Goal: Information Seeking & Learning: Learn about a topic

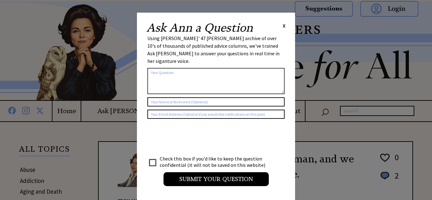
click at [284, 27] on span "X" at bounding box center [284, 25] width 3 height 6
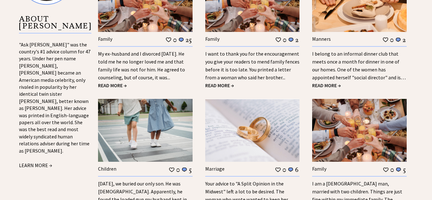
scroll to position [691, 0]
click at [124, 137] on img at bounding box center [145, 130] width 95 height 63
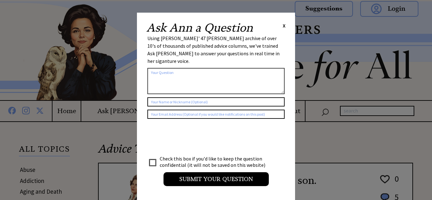
click at [284, 24] on span "X" at bounding box center [284, 25] width 3 height 6
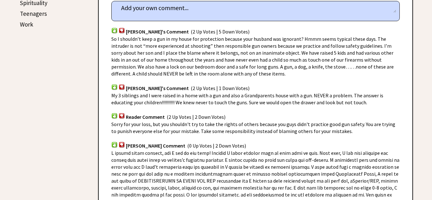
scroll to position [386, 0]
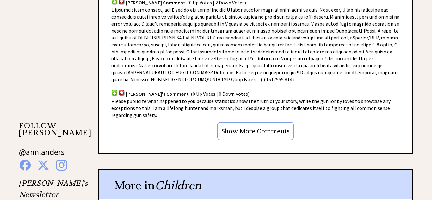
scroll to position [532, 0]
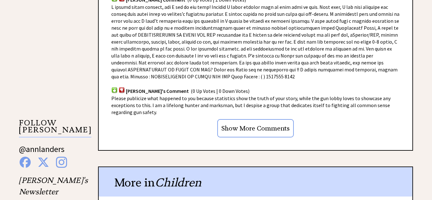
click at [279, 131] on input "Show More Comments" at bounding box center [256, 128] width 77 height 18
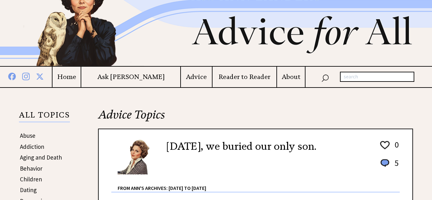
scroll to position [0, 0]
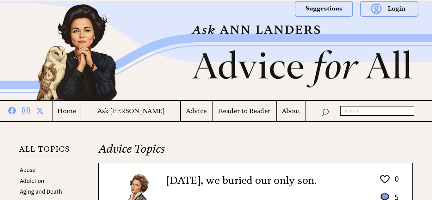
click at [341, 77] on img at bounding box center [216, 50] width 432 height 99
click at [46, 190] on link "Aging and Death" at bounding box center [41, 192] width 42 height 8
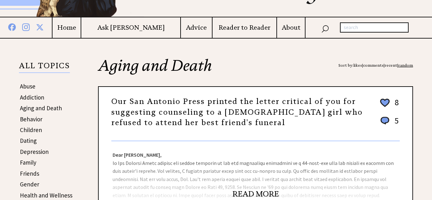
scroll to position [101, 0]
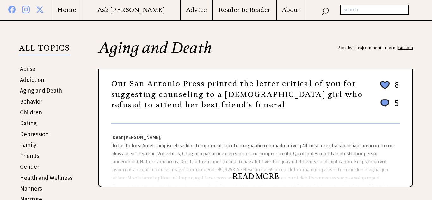
click at [270, 180] on link "READ MORE" at bounding box center [256, 176] width 47 height 9
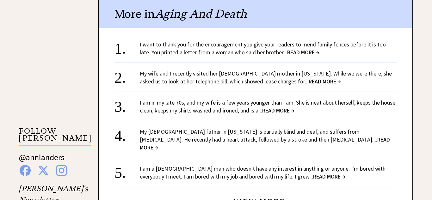
scroll to position [521, 0]
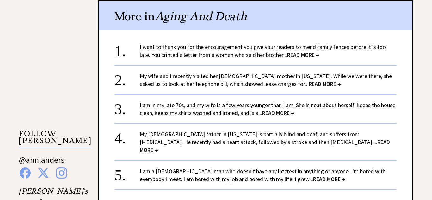
click at [284, 116] on span "READ MORE →" at bounding box center [278, 113] width 32 height 7
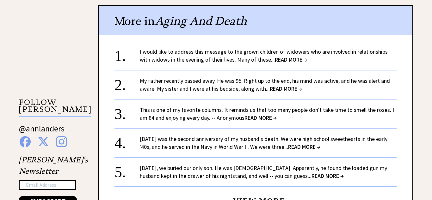
scroll to position [553, 0]
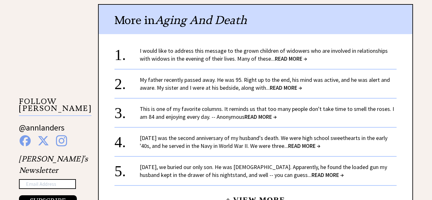
click at [295, 62] on span "READ MORE →" at bounding box center [291, 58] width 32 height 7
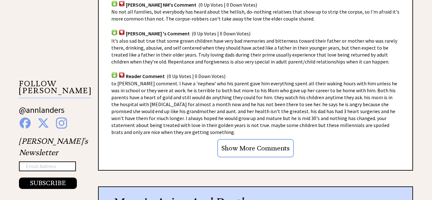
scroll to position [573, 0]
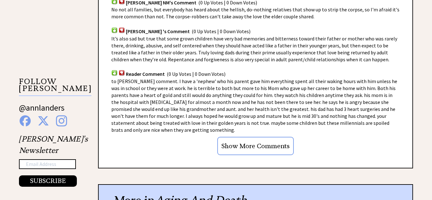
click at [272, 140] on input "Show More Comments" at bounding box center [256, 146] width 77 height 18
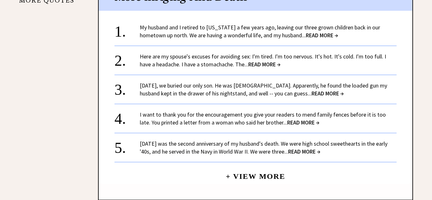
scroll to position [865, 0]
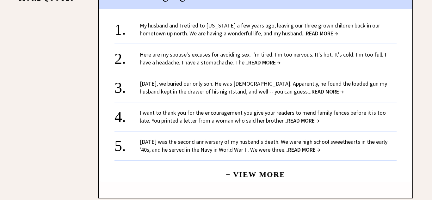
click at [306, 30] on span "READ MORE →" at bounding box center [322, 33] width 32 height 7
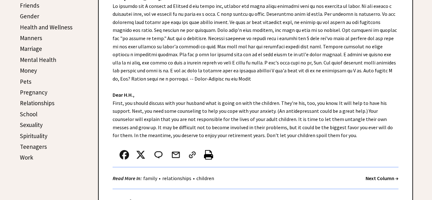
scroll to position [252, 0]
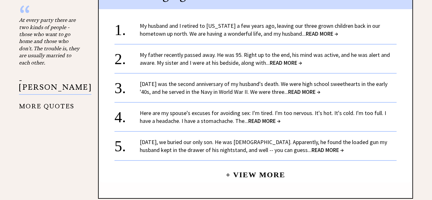
scroll to position [779, 0]
click at [249, 117] on span "READ MORE →" at bounding box center [265, 120] width 32 height 7
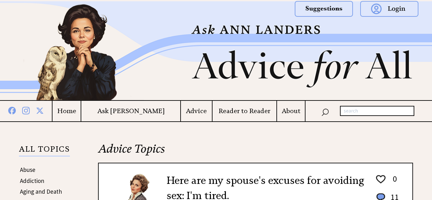
click at [369, 111] on input "text" at bounding box center [377, 111] width 74 height 10
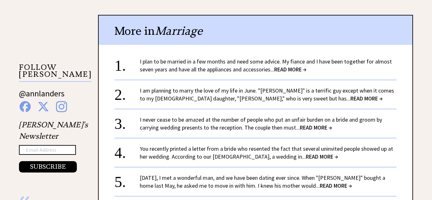
scroll to position [588, 0]
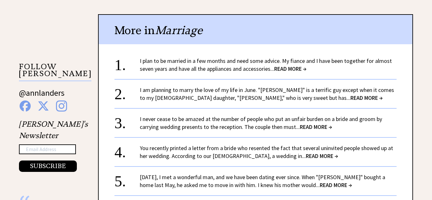
click at [320, 182] on span "READ MORE →" at bounding box center [336, 185] width 32 height 7
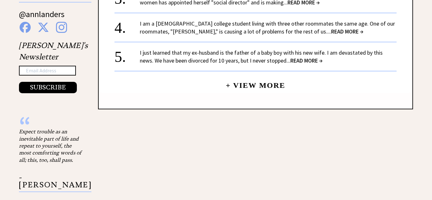
scroll to position [667, 0]
click at [257, 84] on link "+ View More" at bounding box center [256, 83] width 60 height 14
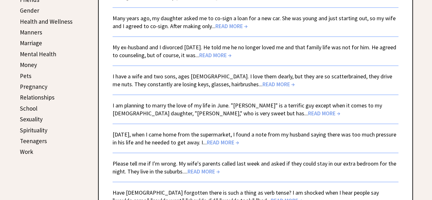
scroll to position [258, 0]
click at [229, 25] on span "READ MORE →" at bounding box center [232, 25] width 32 height 7
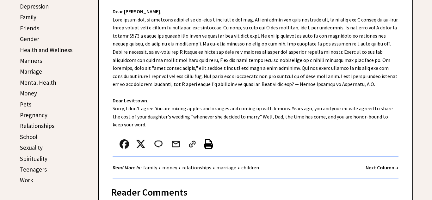
scroll to position [233, 0]
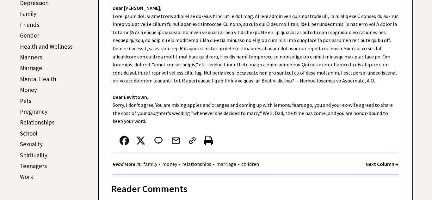
click at [31, 165] on link "Teenagers" at bounding box center [33, 166] width 27 height 8
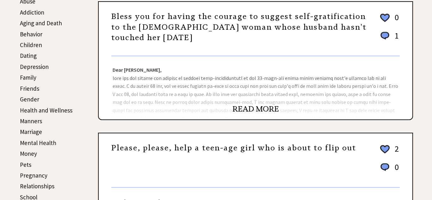
scroll to position [170, 0]
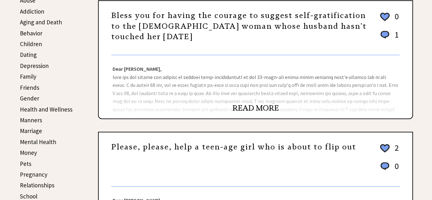
click at [265, 111] on link "READ MORE" at bounding box center [256, 108] width 47 height 9
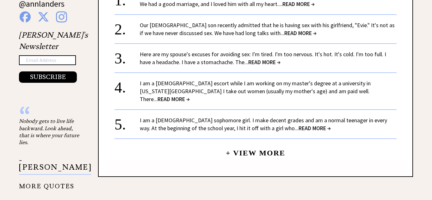
scroll to position [678, 0]
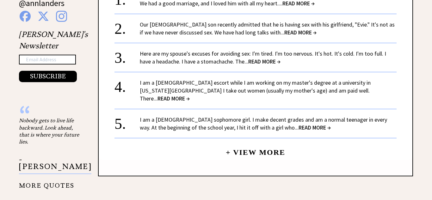
click at [155, 87] on link "I am a [DEMOGRAPHIC_DATA] escort while I am working on my master's degree at a …" at bounding box center [255, 90] width 231 height 23
